Goal: Task Accomplishment & Management: Manage account settings

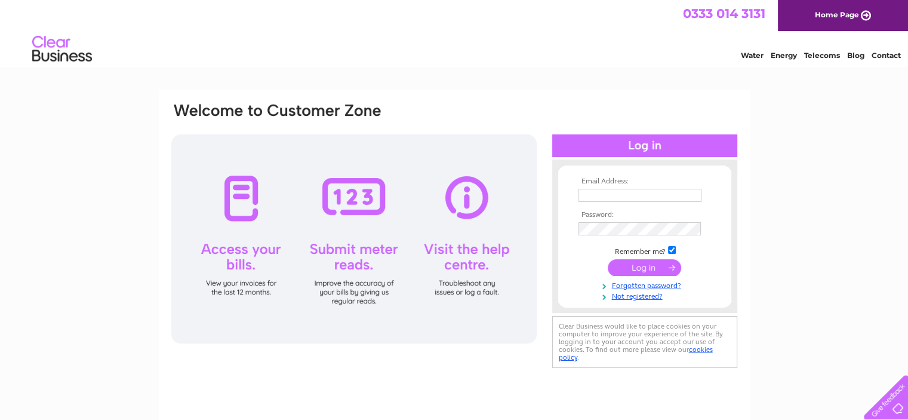
click at [605, 198] on input "text" at bounding box center [640, 195] width 123 height 13
click at [620, 197] on input "text" at bounding box center [641, 196] width 124 height 14
type input "claire.parkinson@parallelassociates.co.uk"
click at [608, 260] on input "submit" at bounding box center [644, 268] width 73 height 17
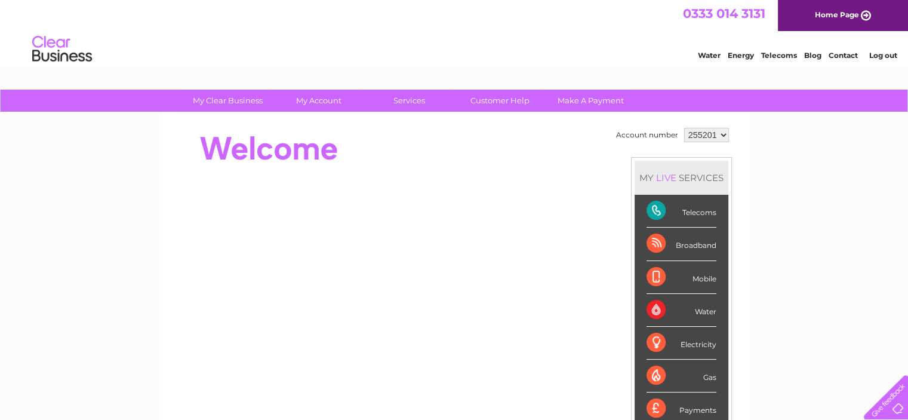
click at [779, 59] on link "Telecoms" at bounding box center [779, 55] width 36 height 9
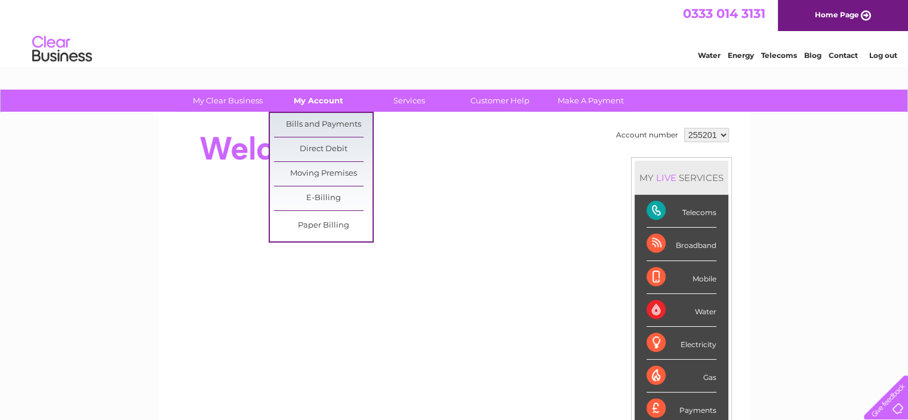
click at [304, 96] on link "My Account" at bounding box center [318, 101] width 99 height 22
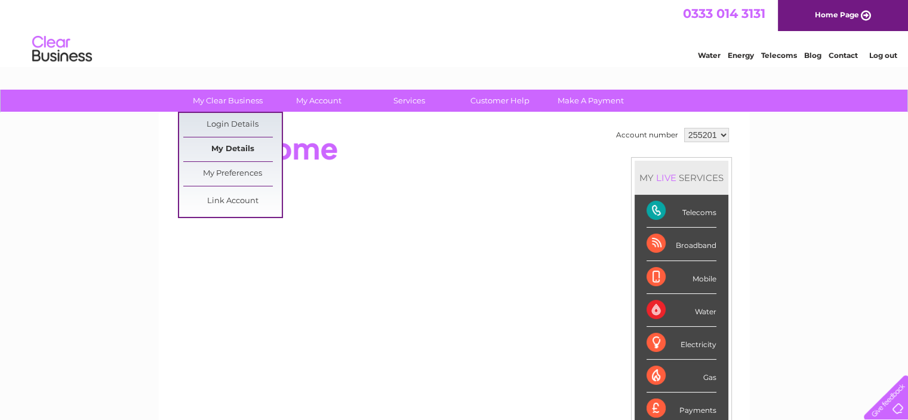
click at [227, 146] on link "My Details" at bounding box center [232, 149] width 99 height 24
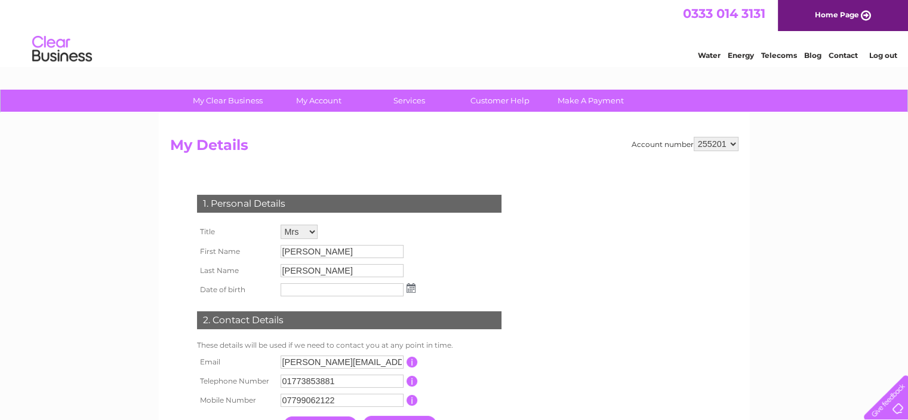
click at [712, 140] on select "255201" at bounding box center [716, 144] width 45 height 14
click at [694, 137] on select "255201" at bounding box center [716, 144] width 45 height 14
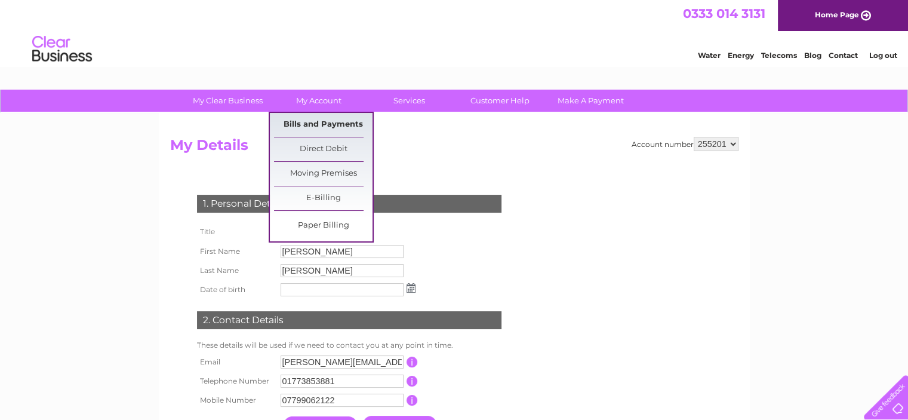
click at [310, 120] on link "Bills and Payments" at bounding box center [323, 125] width 99 height 24
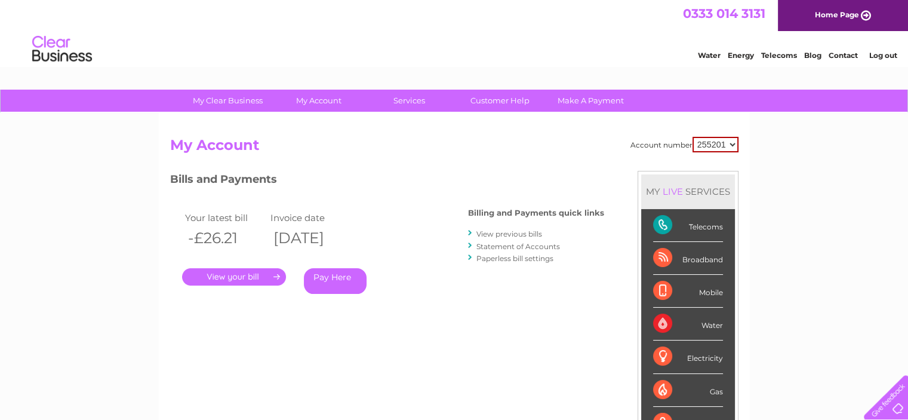
click at [253, 271] on link "." at bounding box center [234, 276] width 104 height 17
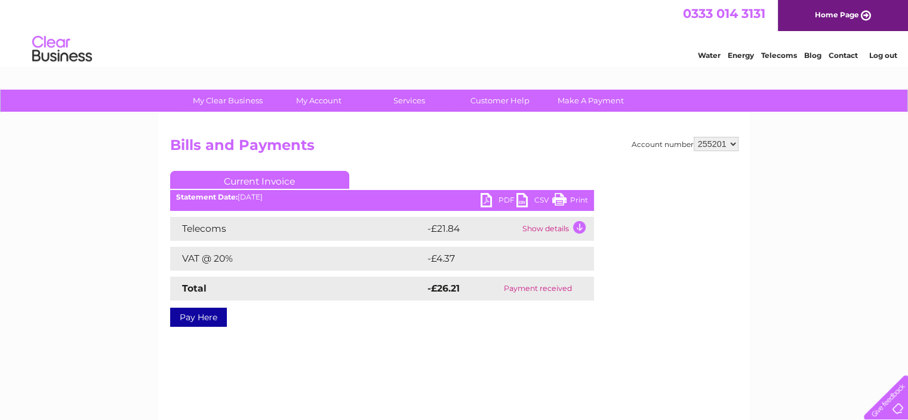
click at [576, 225] on td "Show details" at bounding box center [556, 229] width 75 height 24
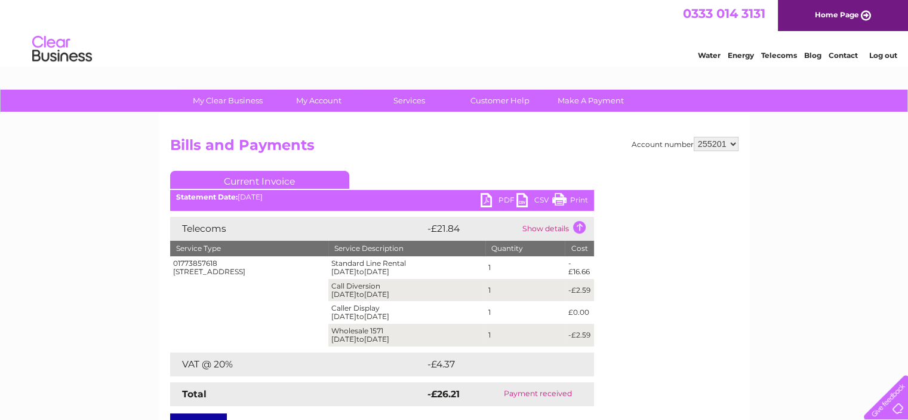
click at [491, 196] on link "PDF" at bounding box center [499, 201] width 36 height 17
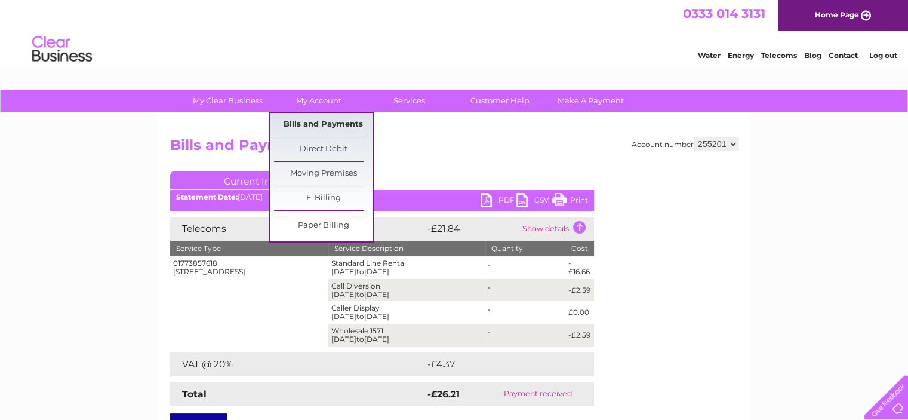
click at [306, 124] on link "Bills and Payments" at bounding box center [323, 125] width 99 height 24
